Goal: Task Accomplishment & Management: Complete application form

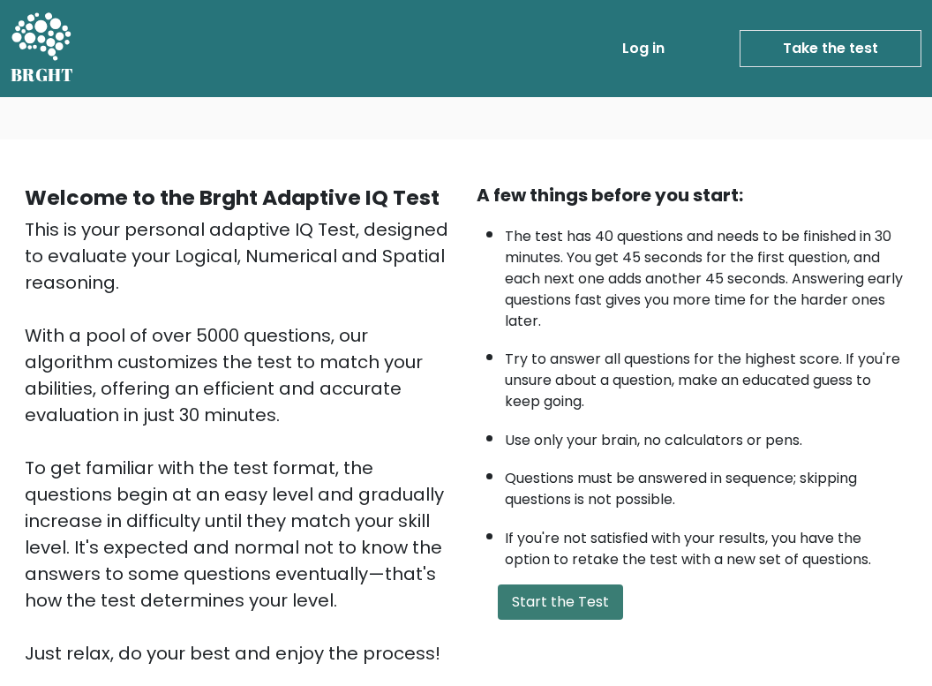
click at [551, 620] on button "Start the Test" at bounding box center [560, 601] width 125 height 35
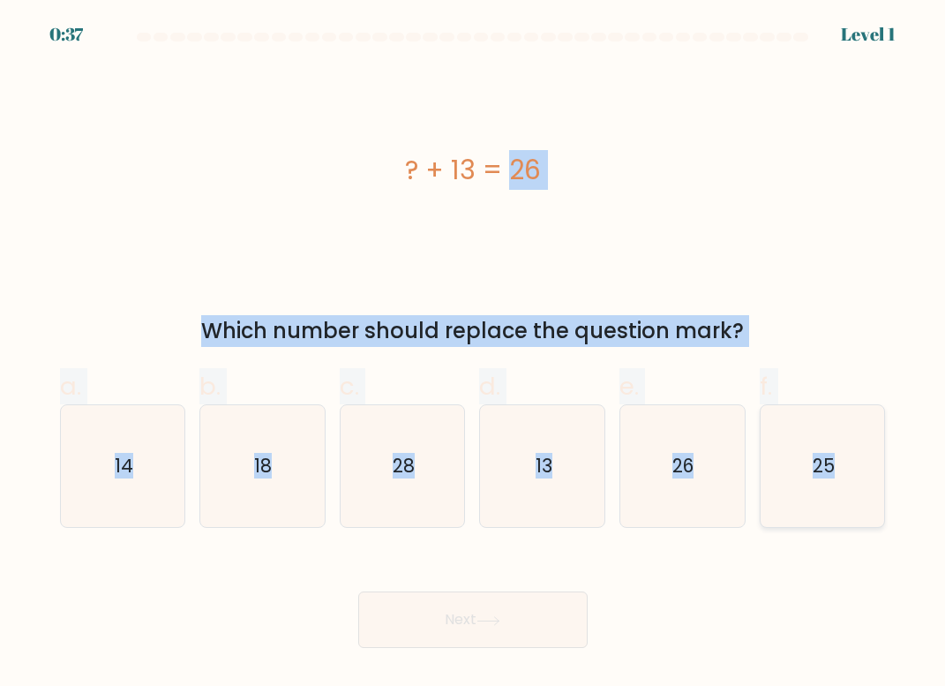
drag, startPoint x: 409, startPoint y: 168, endPoint x: 834, endPoint y: 469, distance: 520.3
click at [834, 469] on form "a." at bounding box center [472, 340] width 945 height 615
copy form "? + 13 = 26 Which number should replace the question mark? a. 14 b. 18 c. 28 d.…"
click at [540, 484] on icon "13" at bounding box center [543, 466] width 122 height 122
click at [474, 355] on input "d. 13" at bounding box center [473, 348] width 1 height 11
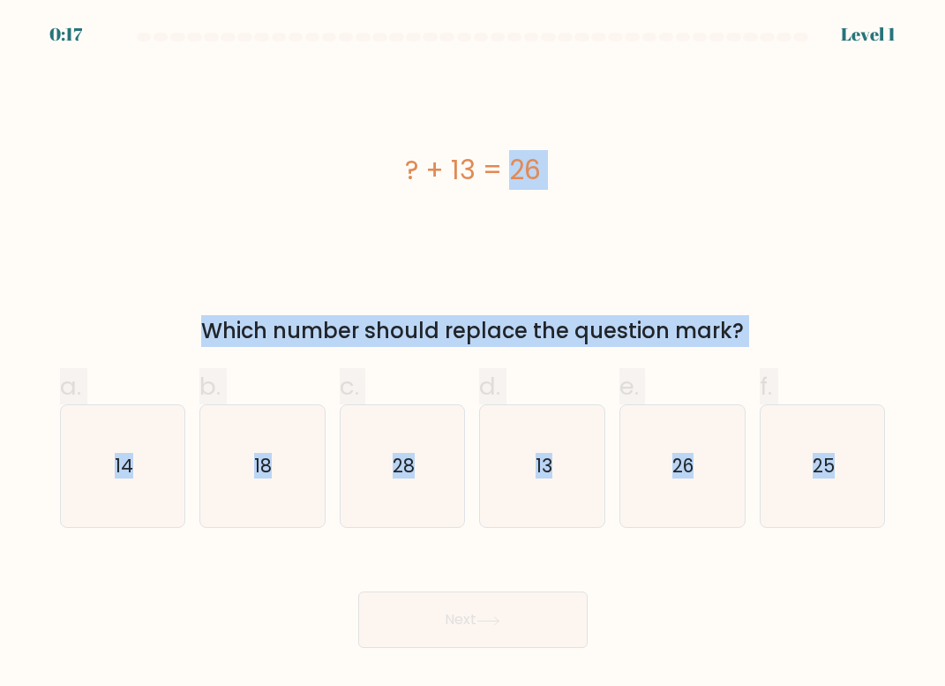
radio input "true"
click at [467, 611] on button "Next" at bounding box center [472, 619] width 229 height 56
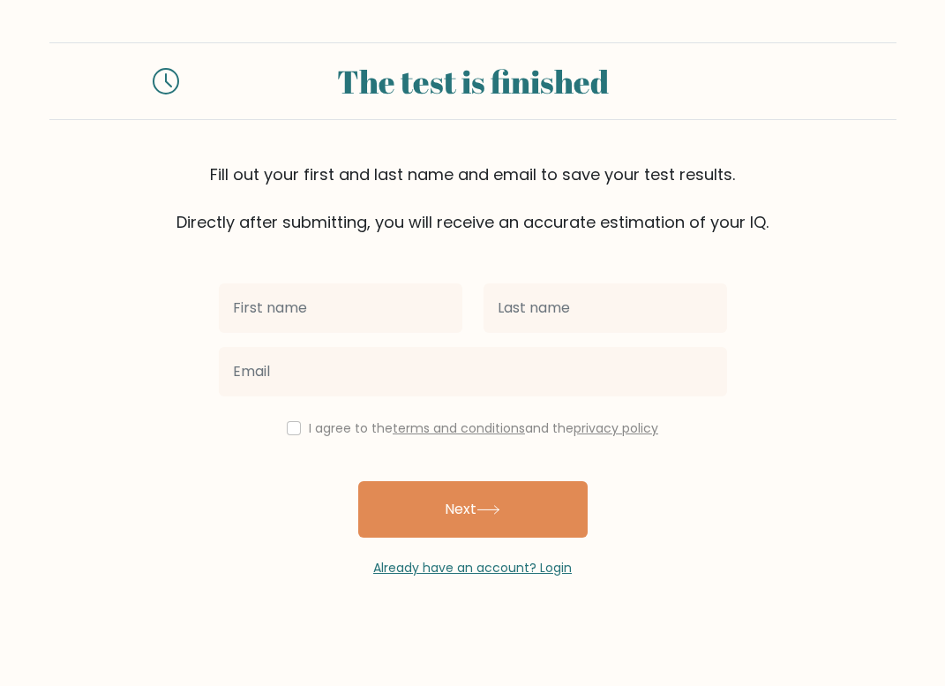
click at [897, 172] on form "The test is finished Fill out your first and last name and email to save your t…" at bounding box center [472, 309] width 945 height 535
